Goal: Transaction & Acquisition: Download file/media

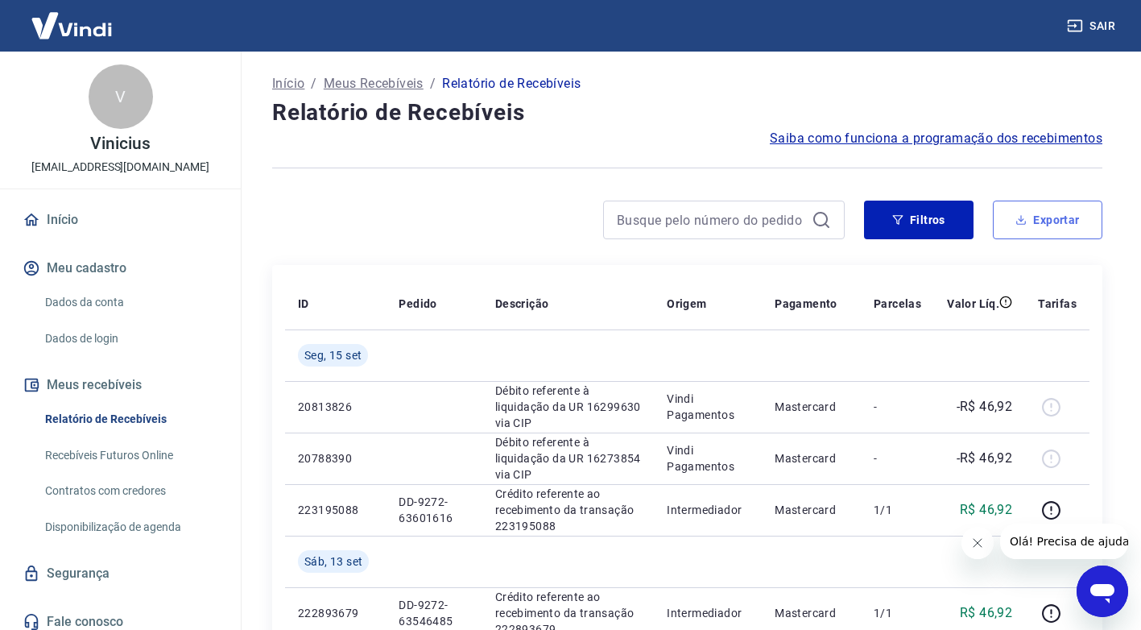
click at [1044, 220] on button "Exportar" at bounding box center [1048, 220] width 110 height 39
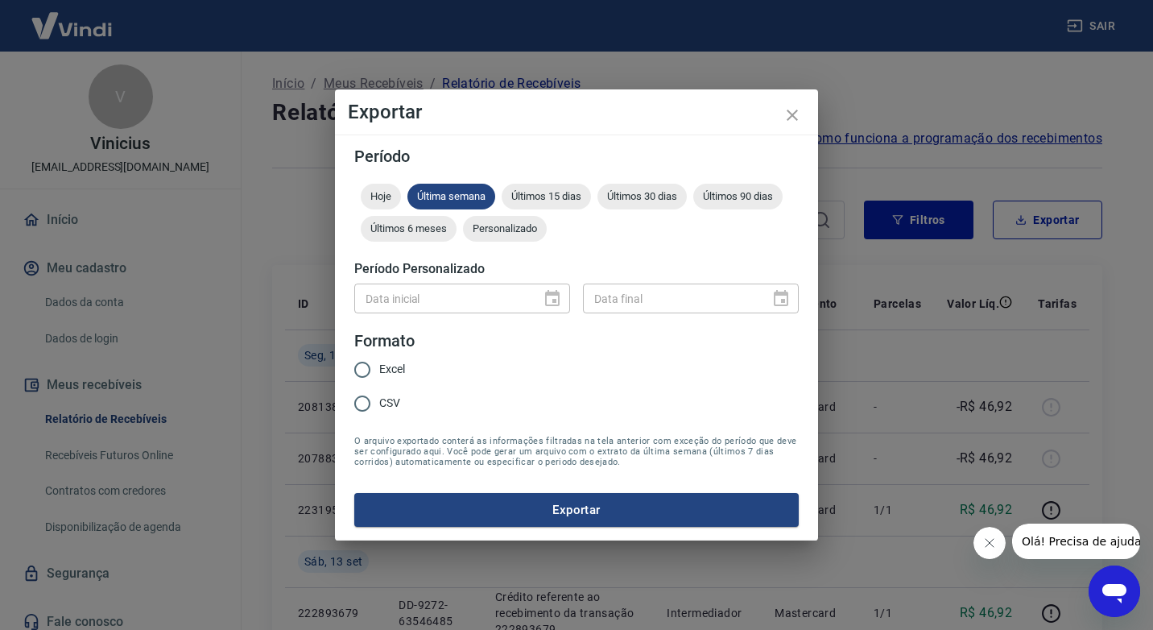
click at [379, 370] on span "Excel" at bounding box center [392, 369] width 26 height 17
click at [379, 370] on input "Excel" at bounding box center [362, 370] width 34 height 34
radio input "true"
click at [499, 230] on span "Personalizado" at bounding box center [505, 228] width 84 height 12
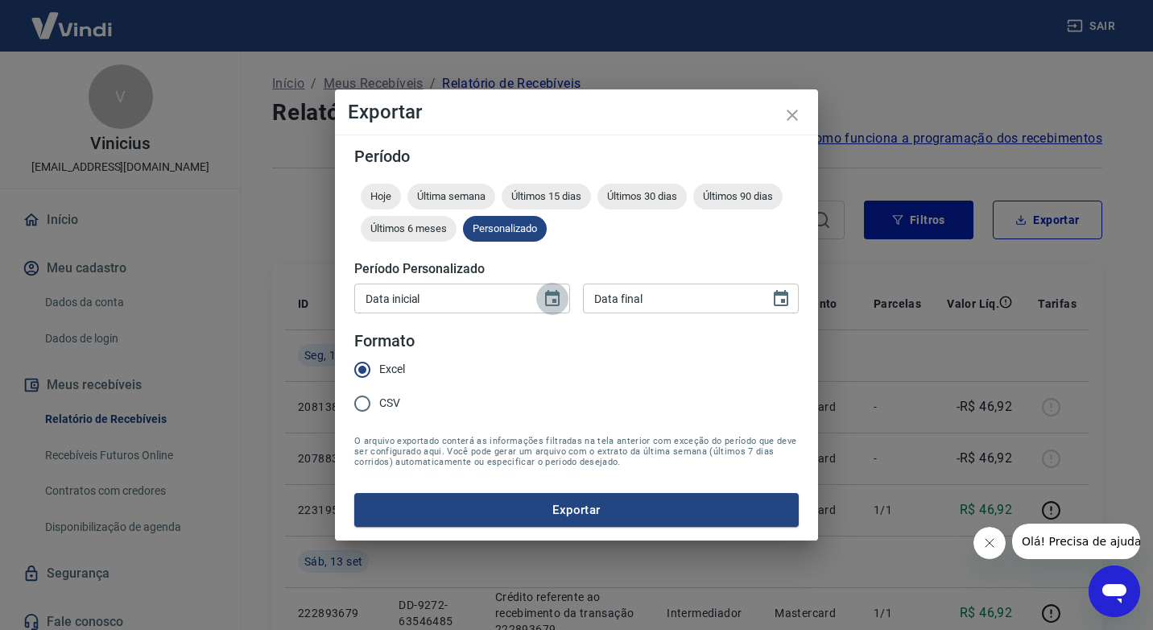
click at [548, 299] on icon "Choose date" at bounding box center [552, 298] width 19 height 19
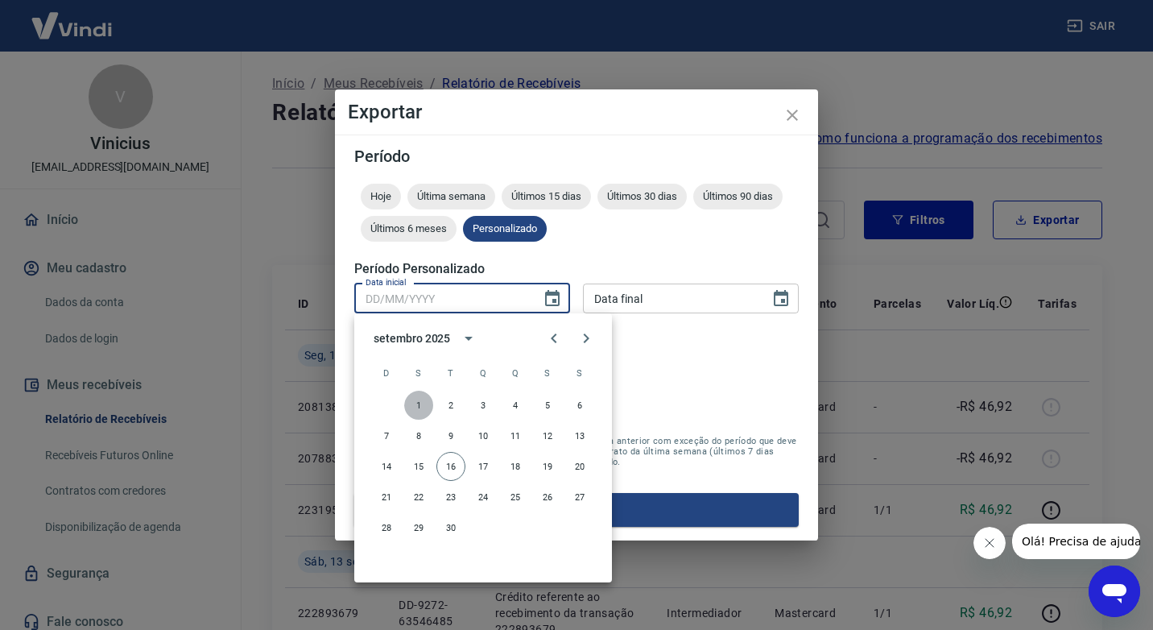
click at [423, 405] on button "1" at bounding box center [418, 405] width 29 height 29
type input "[DATE]"
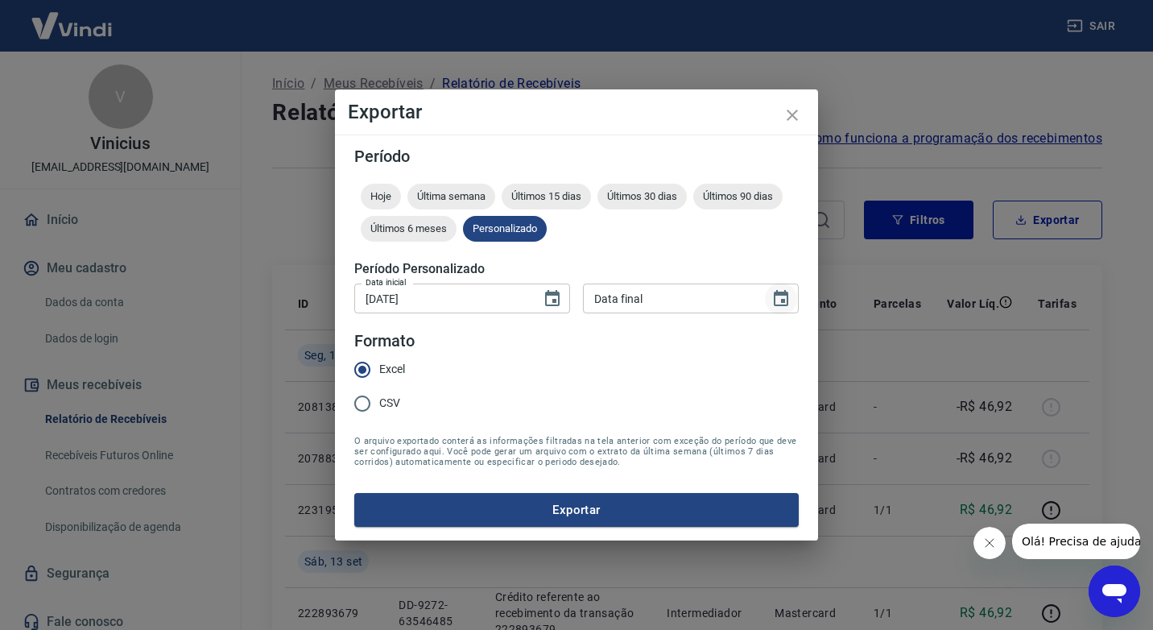
click at [784, 293] on icon "Choose date" at bounding box center [781, 298] width 14 height 16
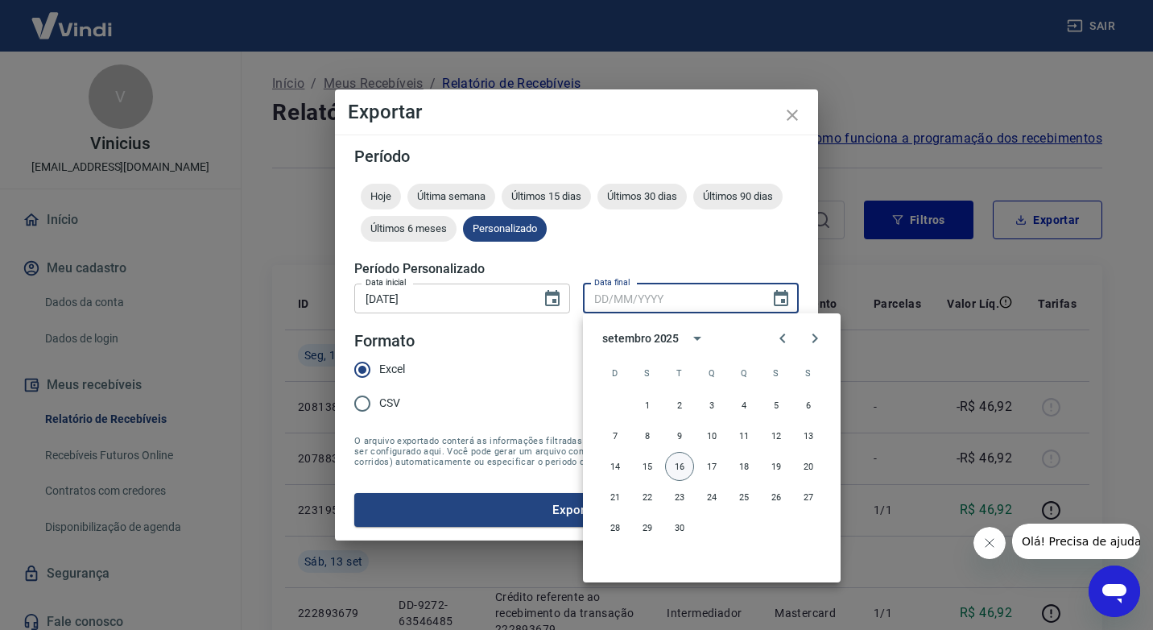
click at [669, 465] on button "16" at bounding box center [679, 466] width 29 height 29
type input "[DATE]"
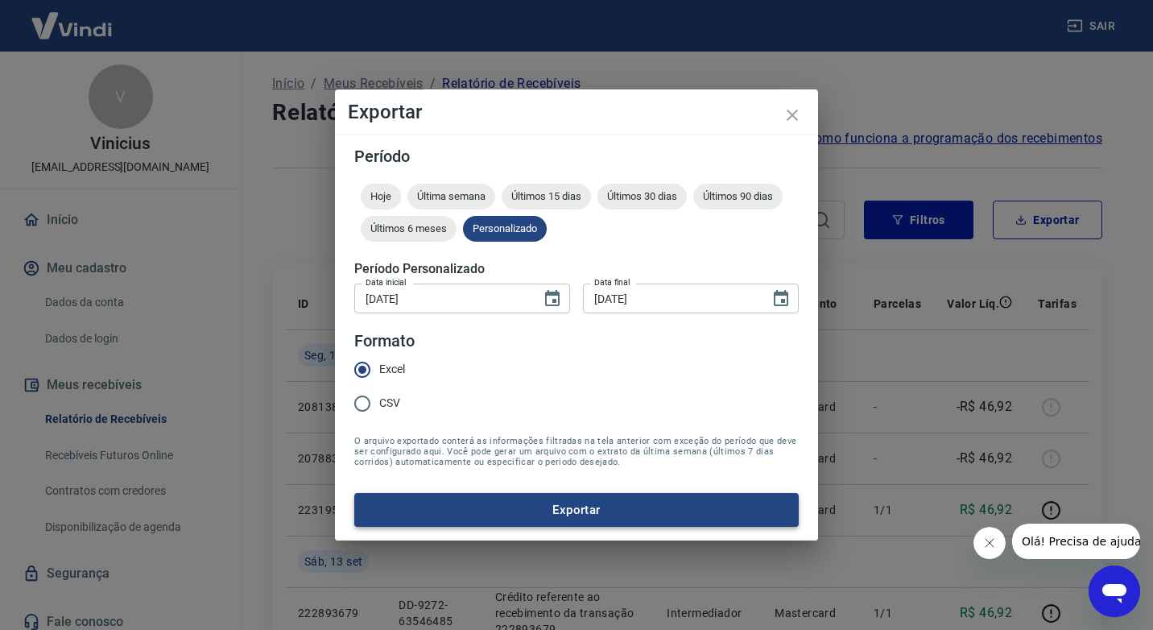
click at [619, 505] on button "Exportar" at bounding box center [576, 510] width 445 height 34
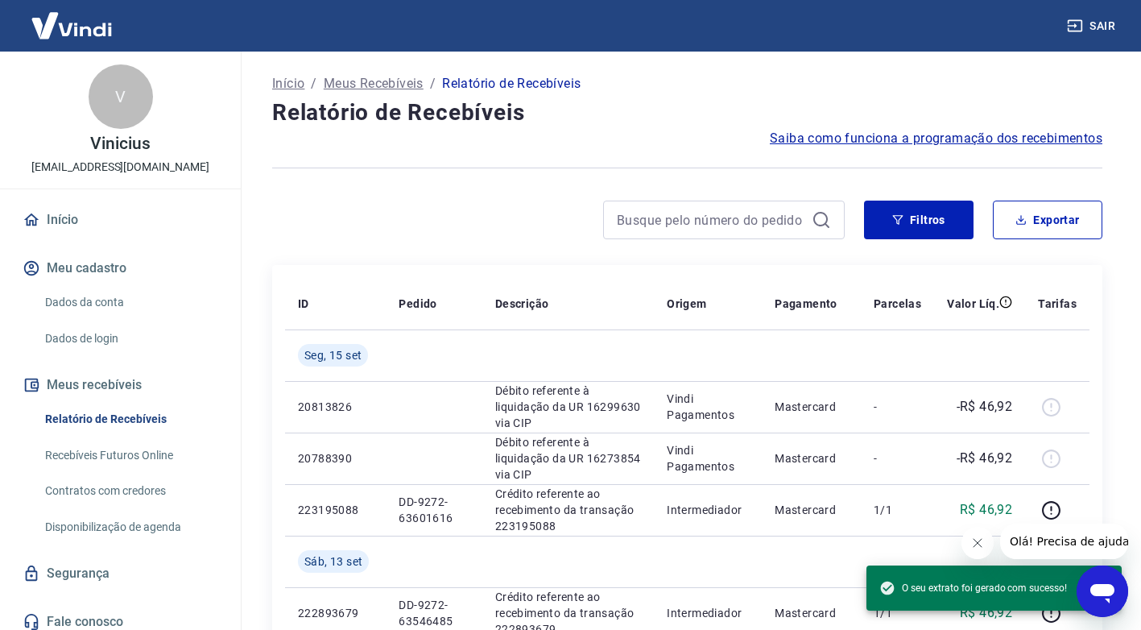
click at [659, 126] on h4 "Relatório de Recebíveis" at bounding box center [687, 113] width 830 height 32
